Goal: Book appointment/travel/reservation

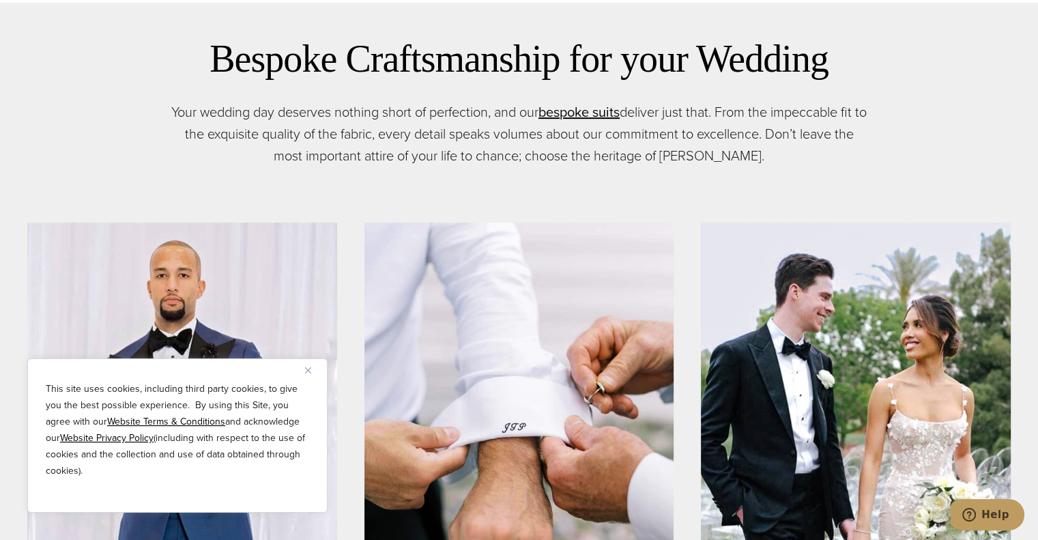
scroll to position [956, 0]
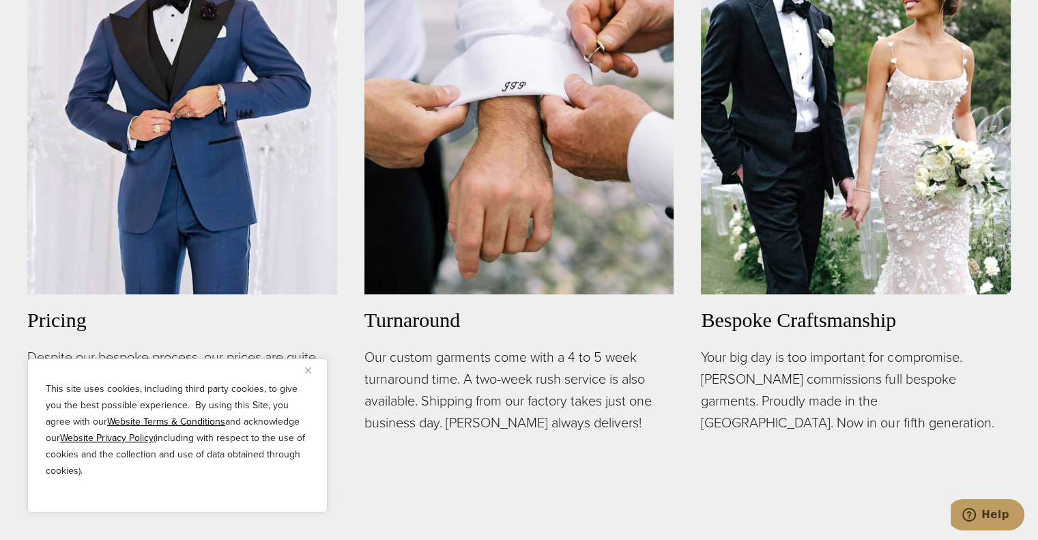
click at [308, 369] on img "Close" at bounding box center [308, 370] width 6 height 6
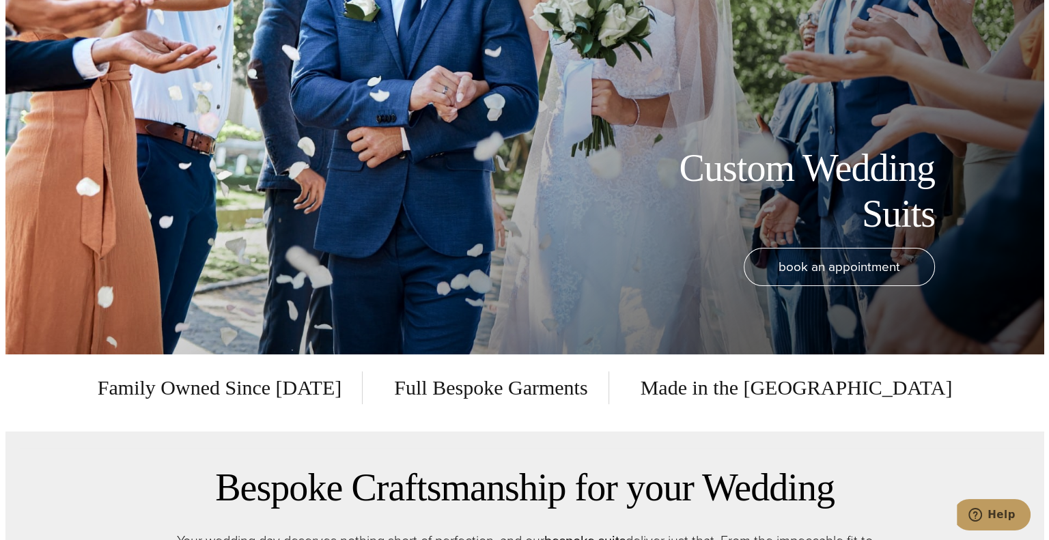
scroll to position [0, 0]
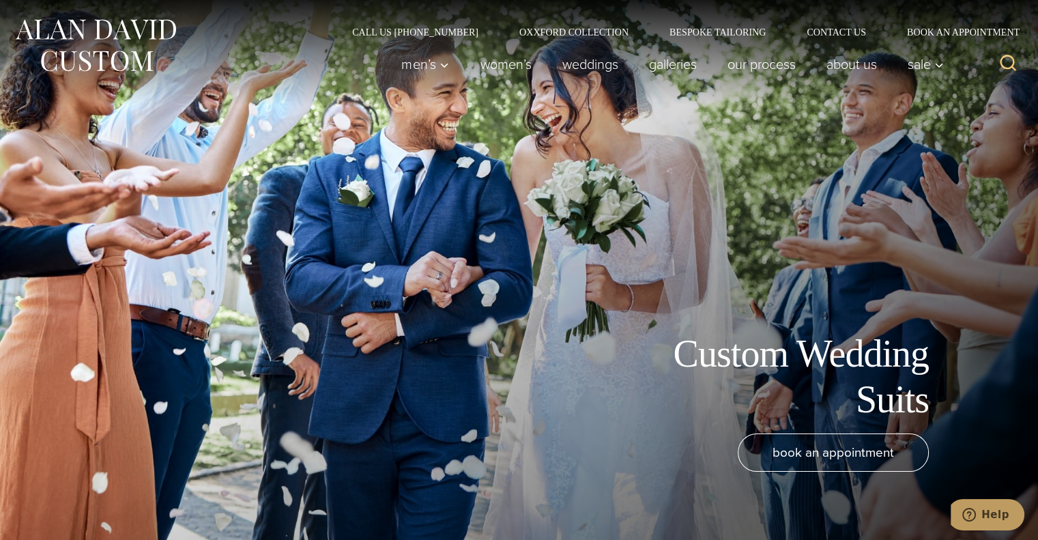
click at [1016, 57] on icon "Search" at bounding box center [1009, 63] width 20 height 20
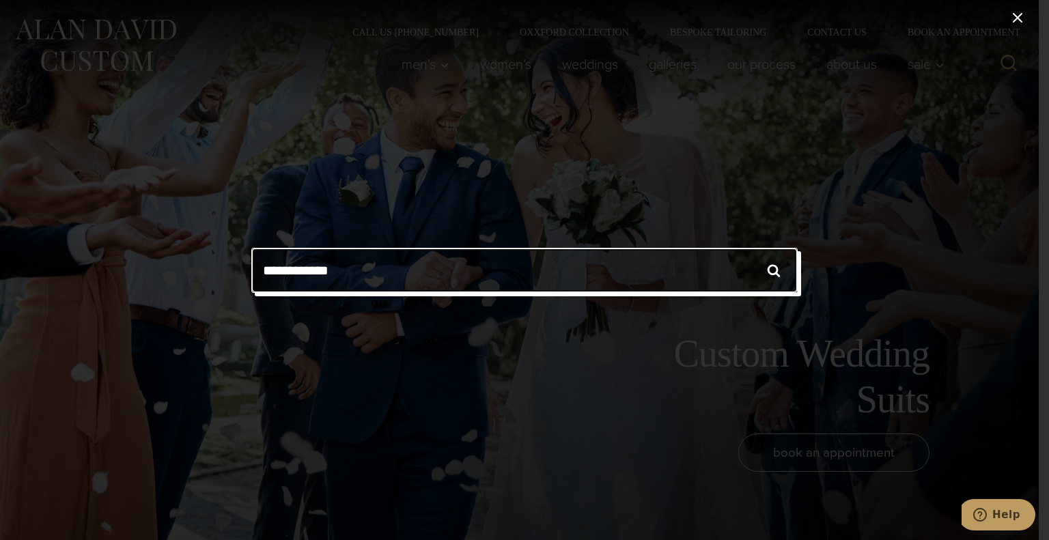
type input "**********"
click at [750, 248] on input "******" at bounding box center [774, 270] width 48 height 45
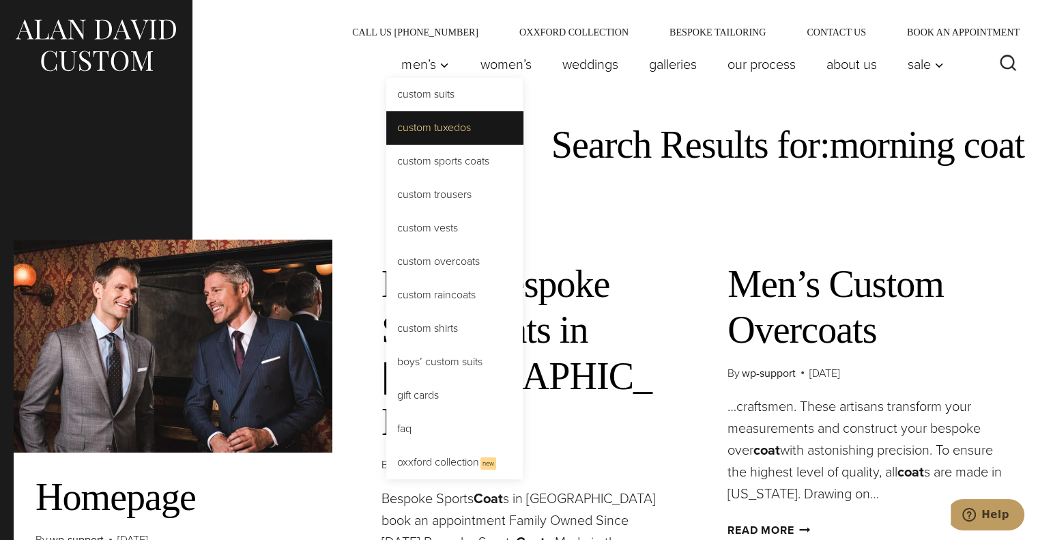
click at [425, 122] on link "Custom Tuxedos" at bounding box center [454, 127] width 137 height 33
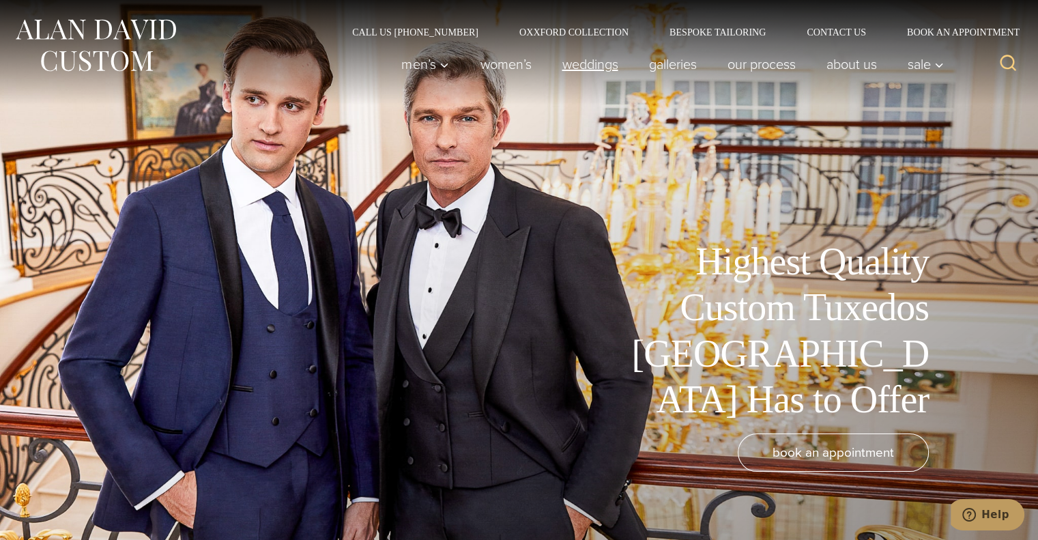
click at [578, 63] on link "weddings" at bounding box center [590, 64] width 87 height 27
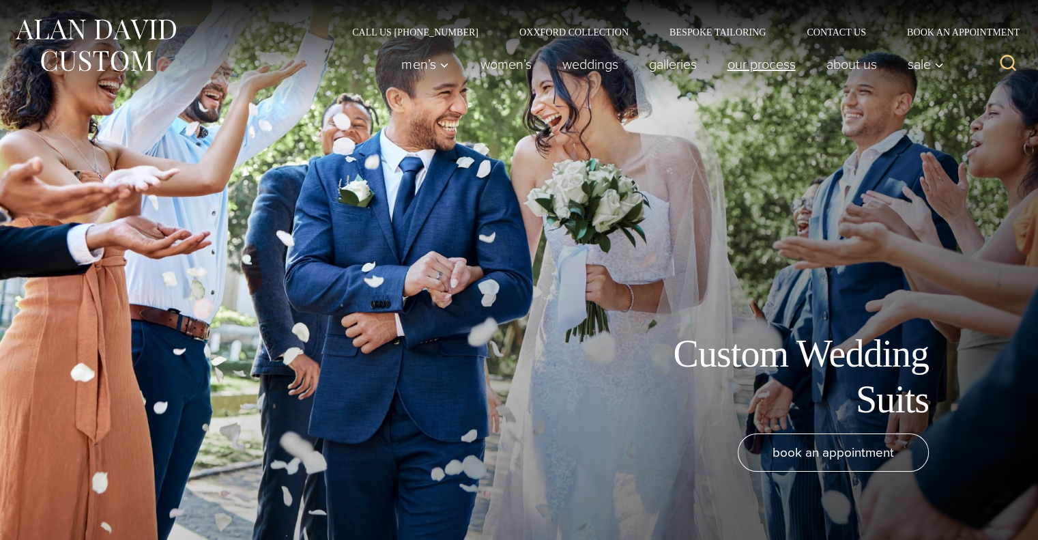
click at [741, 63] on link "Our Process" at bounding box center [761, 64] width 99 height 27
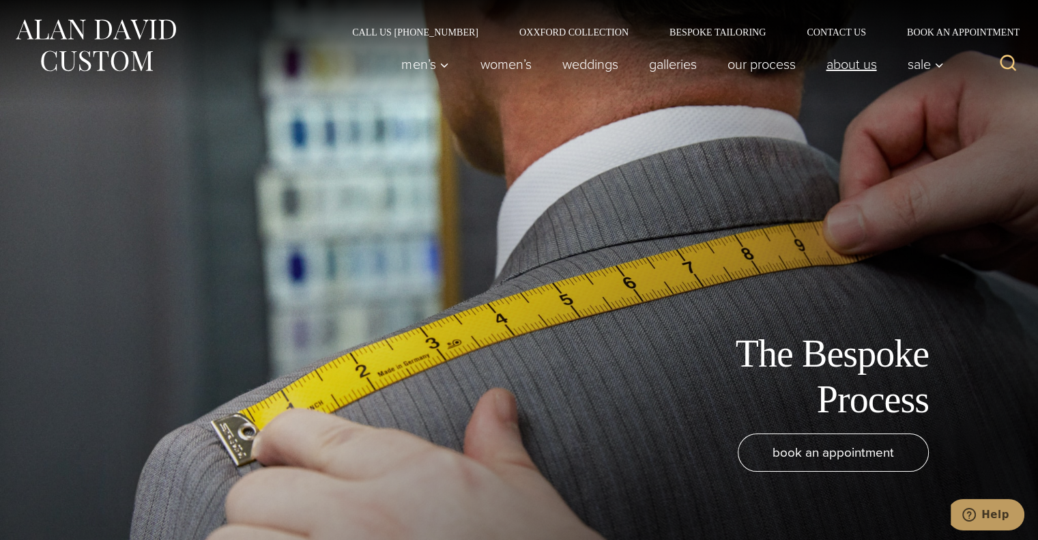
click at [870, 66] on link "About Us" at bounding box center [851, 64] width 81 height 27
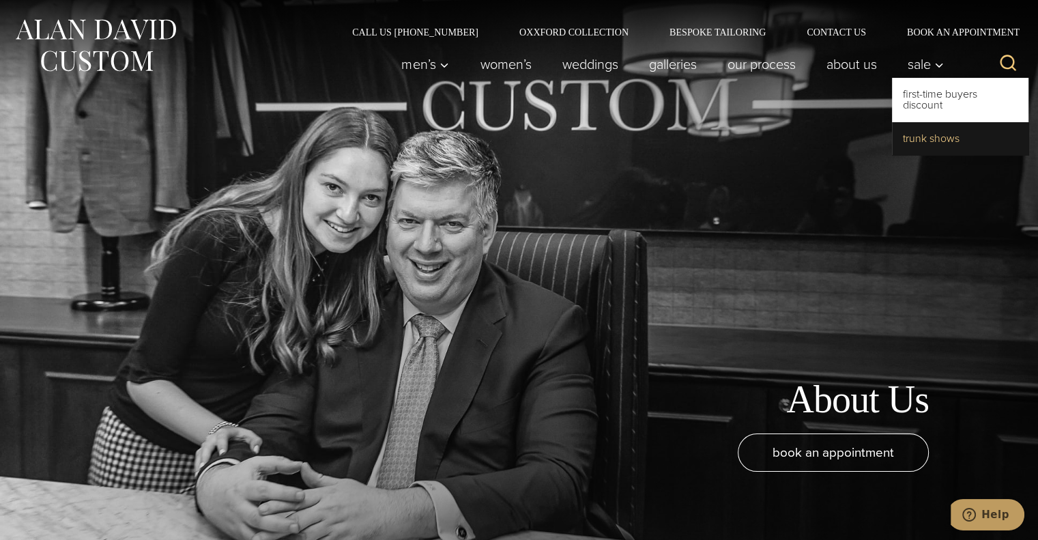
click at [926, 135] on link "Trunk Shows" at bounding box center [960, 138] width 137 height 33
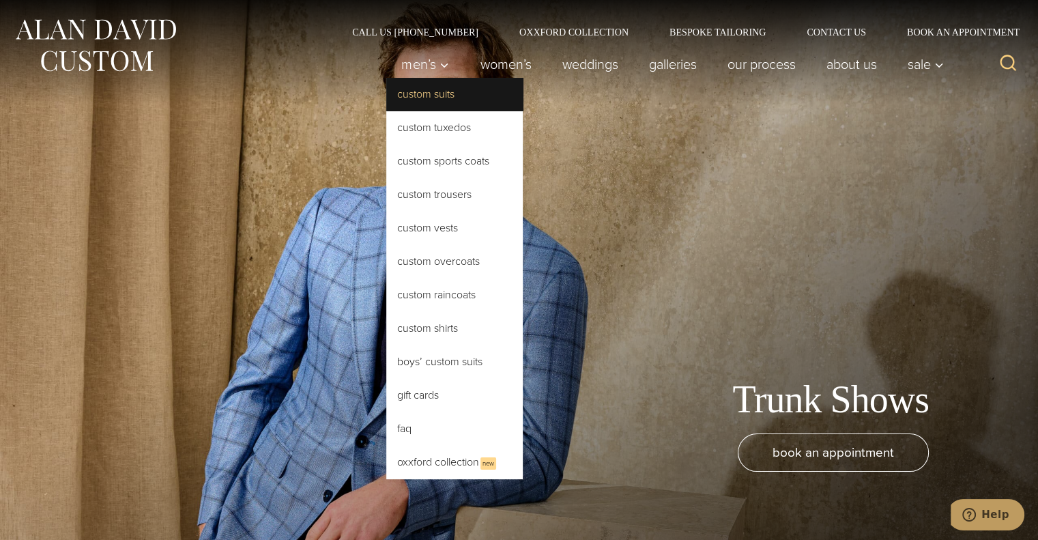
click at [421, 95] on link "Custom Suits" at bounding box center [454, 94] width 137 height 33
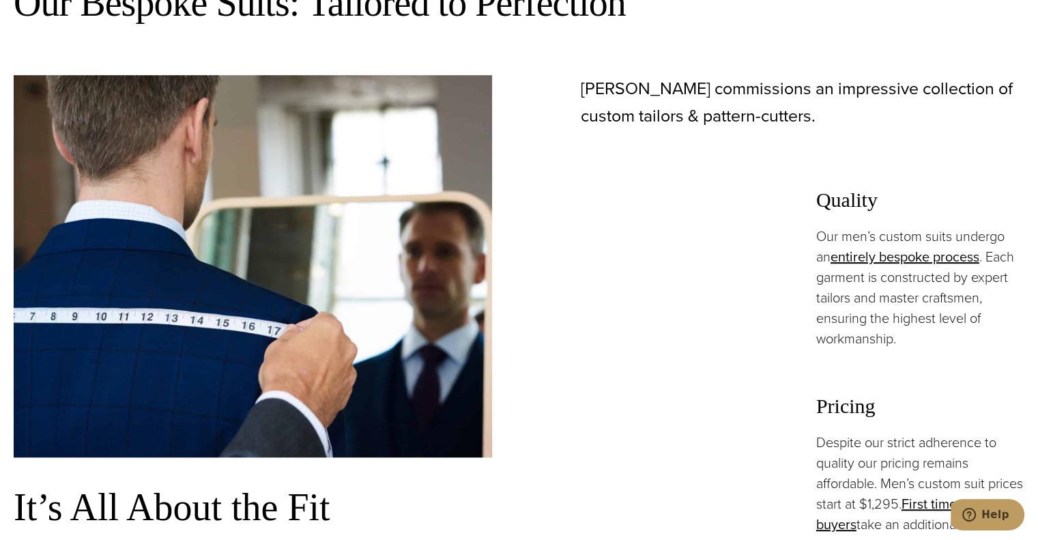
scroll to position [1297, 0]
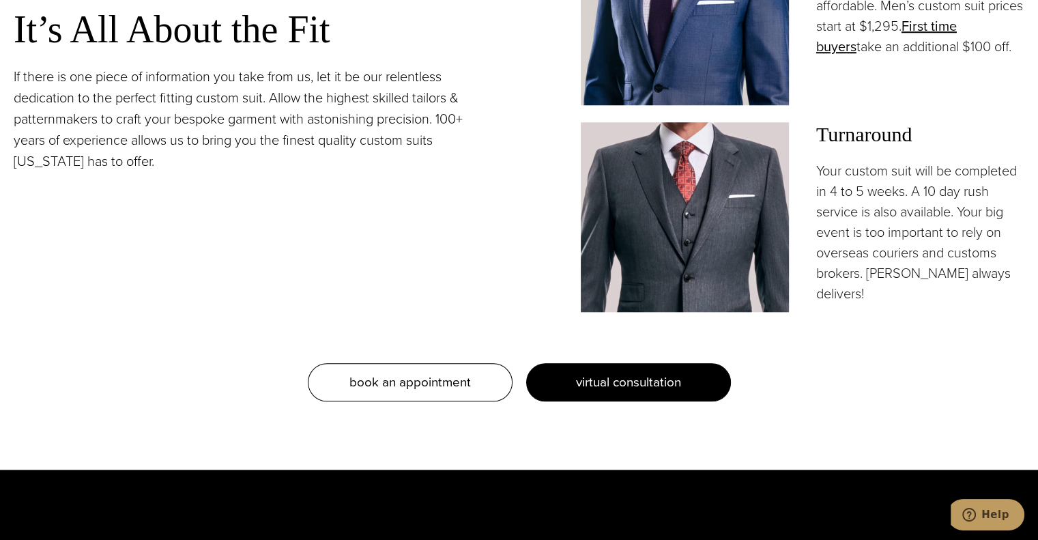
click at [590, 378] on span "virtual consultation" at bounding box center [628, 382] width 105 height 20
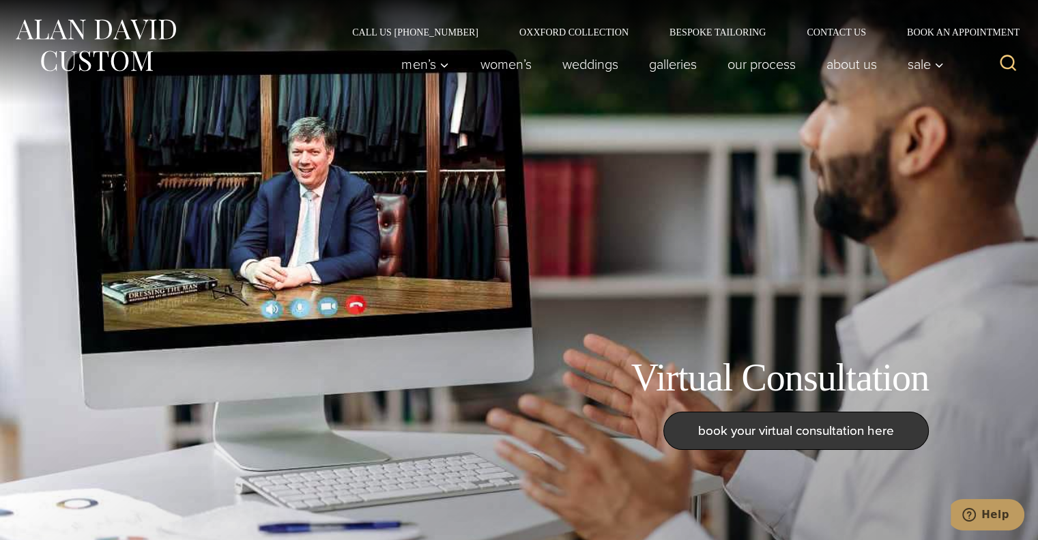
click at [753, 431] on span "book your virtual consultation here" at bounding box center [796, 431] width 196 height 20
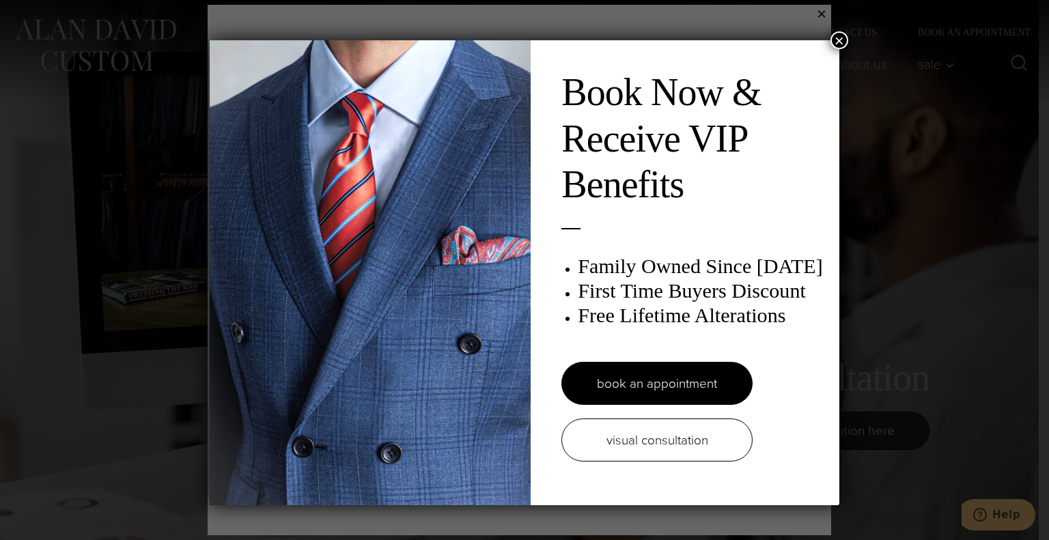
click at [836, 39] on button "×" at bounding box center [839, 40] width 18 height 18
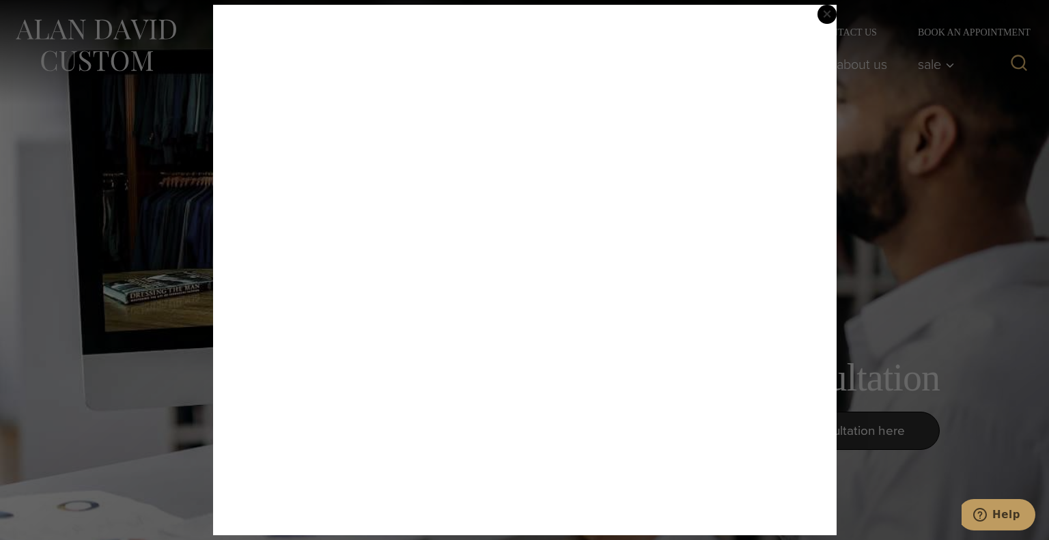
click at [827, 17] on span "×" at bounding box center [827, 14] width 10 height 28
